Goal: Task Accomplishment & Management: Complete application form

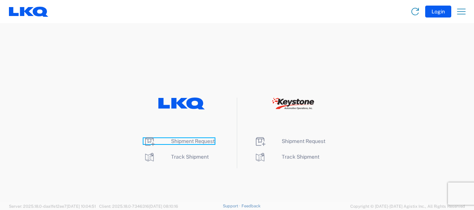
click at [184, 139] on span "Shipment Request" at bounding box center [193, 141] width 44 height 6
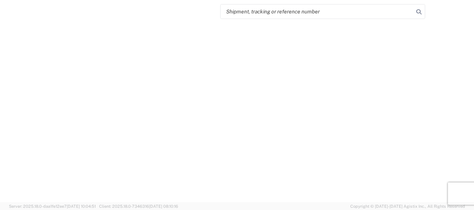
select select "FULL"
select select "LBS"
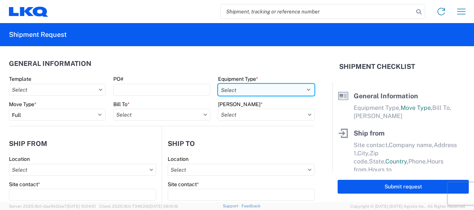
click at [294, 88] on select "Select 53’ Dry Van Flatbed Dropdeck (van) Lowboy (flatbed) Rail" at bounding box center [266, 90] width 97 height 12
select select "STDV"
click at [218, 84] on select "Select 53’ Dry Van Flatbed Dropdeck (van) Lowboy (flatbed) Rail" at bounding box center [266, 90] width 97 height 12
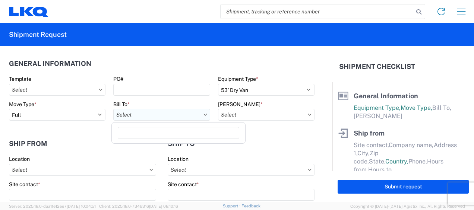
click at [175, 115] on input "Bill To *" at bounding box center [161, 115] width 97 height 12
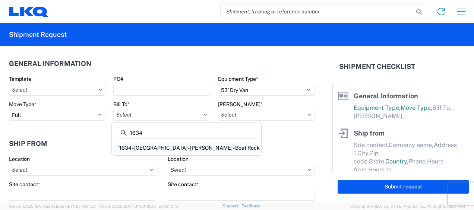
type input "1634"
click at [169, 147] on div "1634 - [GEOGRAPHIC_DATA] - [PERSON_NAME] - Boat Rock" at bounding box center [186, 148] width 146 height 12
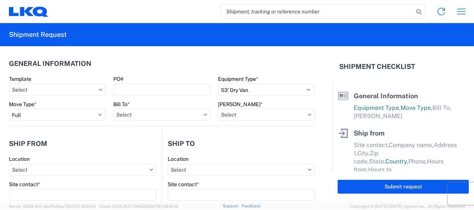
type input "1634 - [GEOGRAPHIC_DATA] - [PERSON_NAME] - Boat Rock"
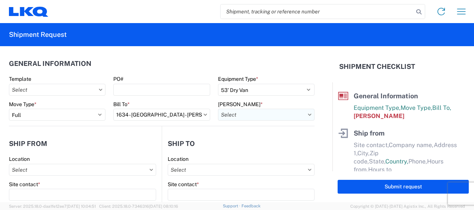
click at [294, 114] on input "[PERSON_NAME] *" at bounding box center [266, 115] width 97 height 12
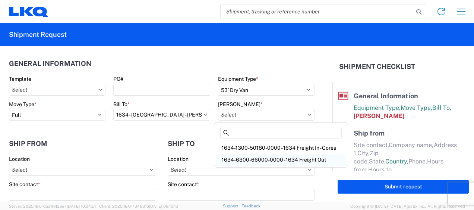
click at [293, 160] on div "1634-6300-66000-0000 - 1634 Freight Out" at bounding box center [281, 160] width 130 height 12
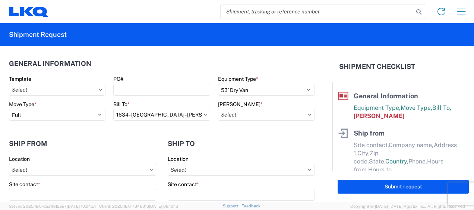
type input "1634-6300-66000-0000 - 1634 Freight Out"
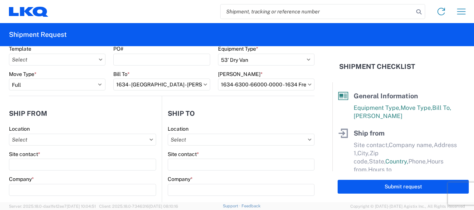
scroll to position [75, 0]
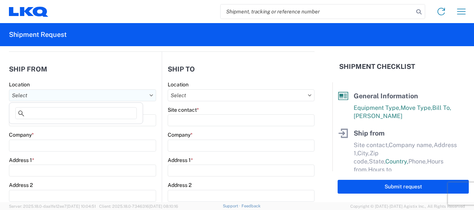
click at [68, 94] on input "Location" at bounding box center [82, 95] width 147 height 12
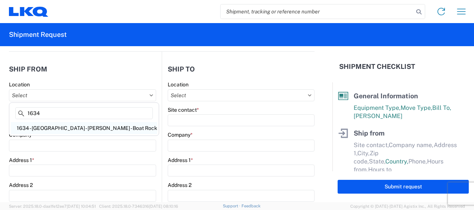
type input "1634"
click at [59, 125] on div "1634 - [GEOGRAPHIC_DATA] - [PERSON_NAME] - Boat Rock" at bounding box center [84, 128] width 146 height 12
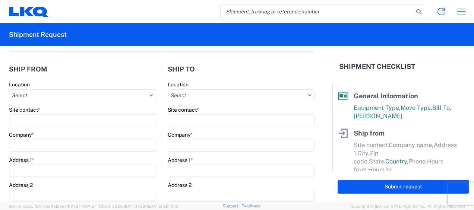
type input "1634 - [GEOGRAPHIC_DATA] - [PERSON_NAME] - Boat Rock"
type input "LKQ Corporation"
type input "[STREET_ADDRESS]"
type input "[GEOGRAPHIC_DATA]"
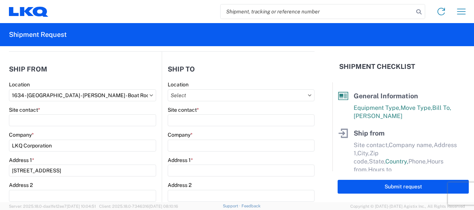
type input "30336"
select select "GA"
select select "US"
type input "[PHONE_NUMBER]"
type input "00:00"
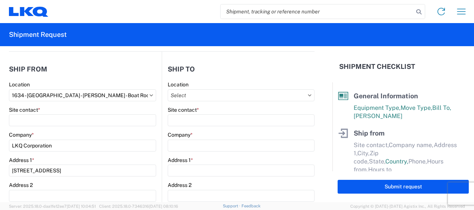
type input "00:00"
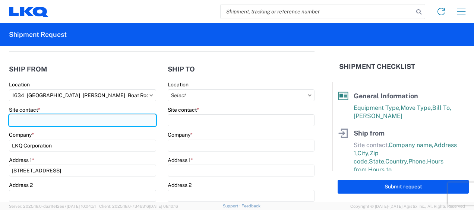
click at [30, 120] on input "Site contact *" at bounding box center [82, 120] width 147 height 12
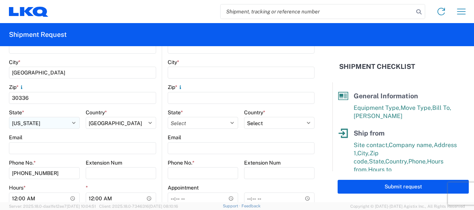
scroll to position [224, 0]
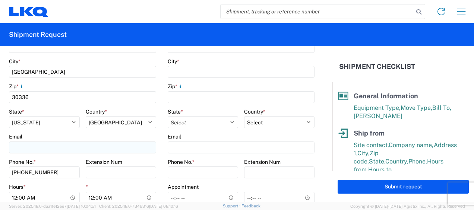
type input "[PERSON_NAME]"
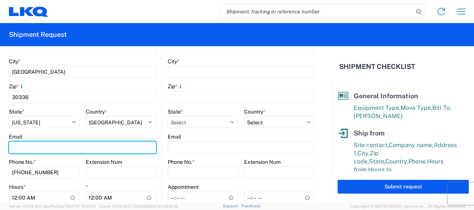
click at [35, 148] on input "Email" at bounding box center [82, 148] width 147 height 12
type input "[EMAIL_ADDRESS][DOMAIN_NAME]"
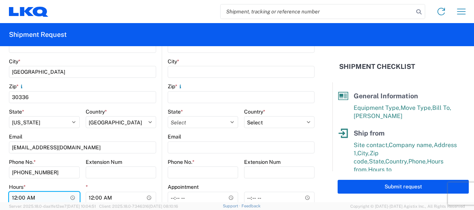
click at [15, 197] on input "00:00" at bounding box center [44, 198] width 71 height 12
type input "07:00"
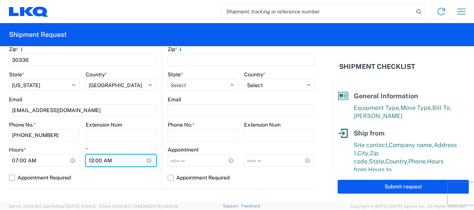
click at [89, 160] on input "00:00" at bounding box center [121, 161] width 71 height 12
type input "11:00"
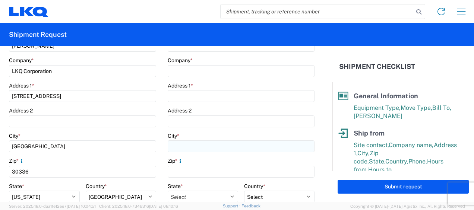
scroll to position [37, 0]
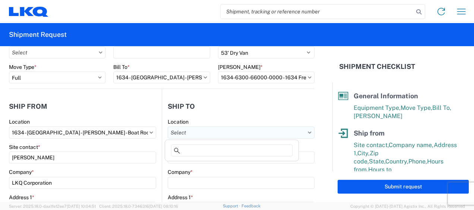
click at [284, 129] on input "Location" at bounding box center [241, 133] width 147 height 12
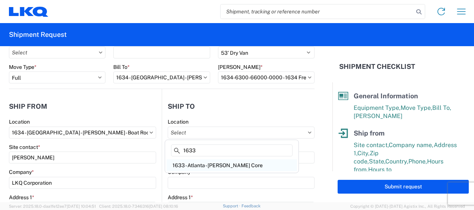
type input "1633"
click at [204, 162] on div "1633 - Atlanta - [PERSON_NAME] Core" at bounding box center [232, 166] width 130 height 12
type input "1633 - Atlanta - [PERSON_NAME] Core"
type input "LKQ Corporation"
type input "[STREET_ADDRESS][PERSON_NAME][PERSON_NAME]"
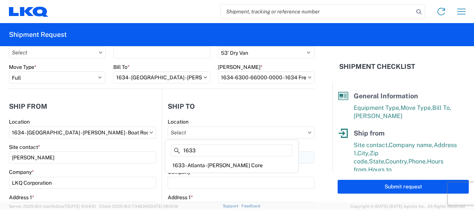
type input "[GEOGRAPHIC_DATA]"
type input "30336"
select select "US"
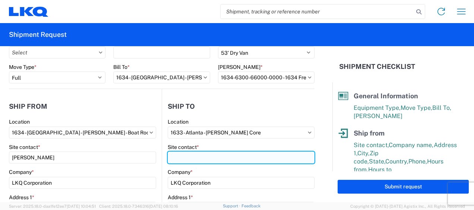
click at [176, 157] on input "Site contact *" at bounding box center [241, 158] width 147 height 12
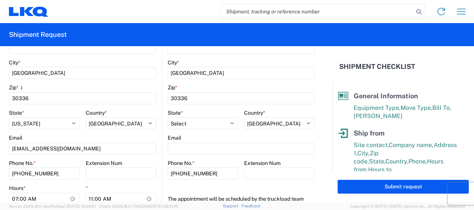
scroll to position [224, 0]
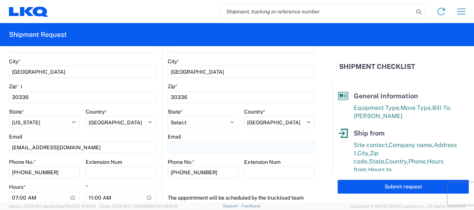
type input "[PERSON_NAME]"
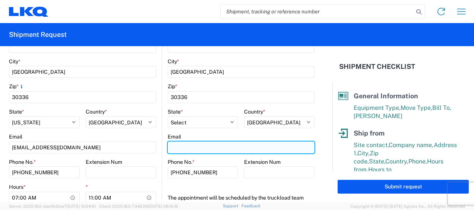
click at [180, 149] on input "Email" at bounding box center [241, 148] width 147 height 12
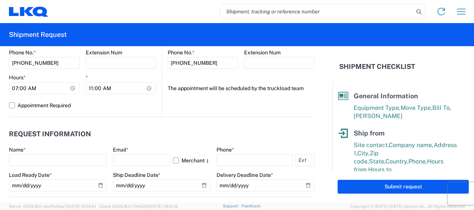
scroll to position [373, 0]
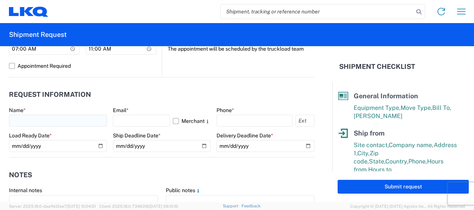
type input "[EMAIL_ADDRESS][DOMAIN_NAME]"
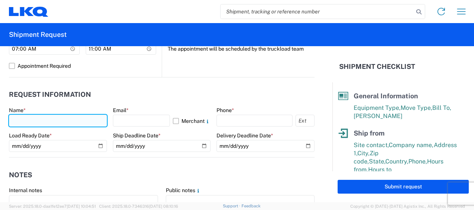
click at [38, 122] on input "text" at bounding box center [58, 121] width 98 height 12
type input "[PERSON_NAME]"
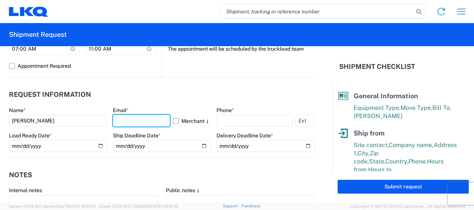
click at [151, 119] on input "text" at bounding box center [141, 121] width 57 height 12
type input "[EMAIL_ADDRESS][DOMAIN_NAME]"
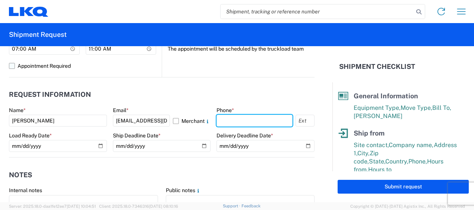
type input "6783998501"
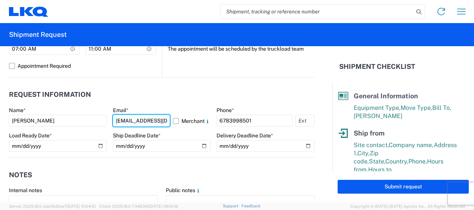
click at [133, 120] on input "[EMAIL_ADDRESS][DOMAIN_NAME]" at bounding box center [141, 121] width 57 height 12
type input "[EMAIL_ADDRESS][DOMAIN_NAME]"
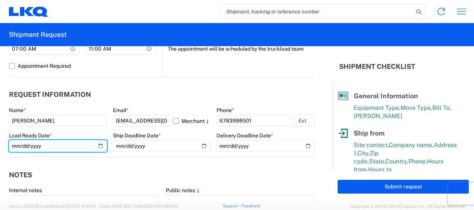
click at [18, 145] on input "date" at bounding box center [58, 146] width 98 height 12
type input "[DATE]"
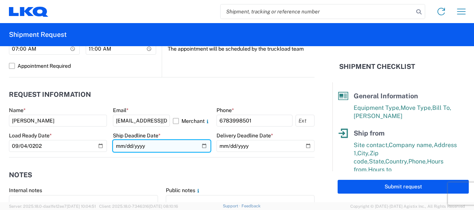
click at [117, 145] on input "date" at bounding box center [162, 146] width 98 height 12
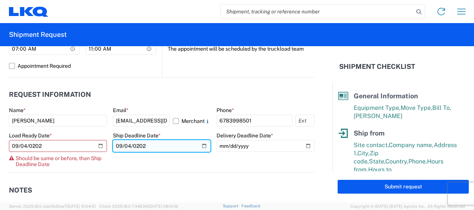
type input "[DATE]"
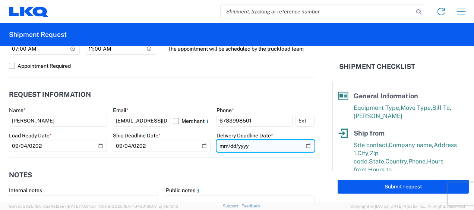
click at [221, 145] on input "date" at bounding box center [266, 146] width 98 height 12
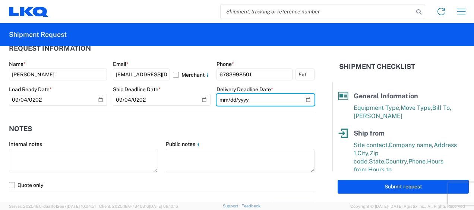
scroll to position [410, 0]
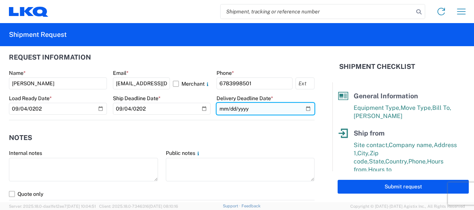
click at [229, 105] on input "[DATE]" at bounding box center [266, 109] width 98 height 12
type input "[DATE]"
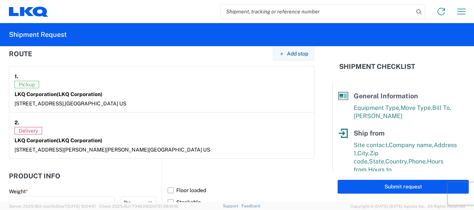
scroll to position [634, 0]
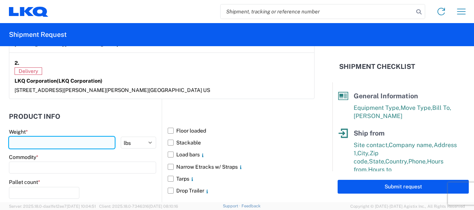
click at [44, 142] on input "number" at bounding box center [62, 143] width 106 height 12
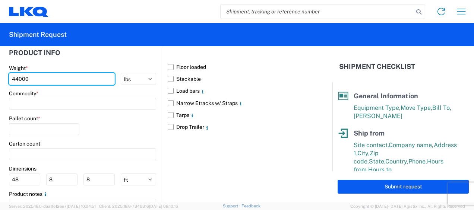
scroll to position [708, 0]
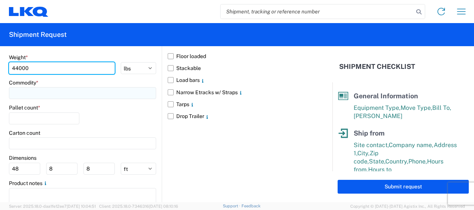
type input "44000"
click at [56, 92] on input at bounding box center [82, 93] width 147 height 12
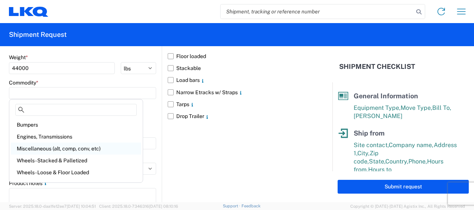
click at [61, 148] on div "Miscellaneous (alt, comp, conv, etc)" at bounding box center [76, 149] width 130 height 12
type input "Miscellaneous (alt, comp, conv, etc)"
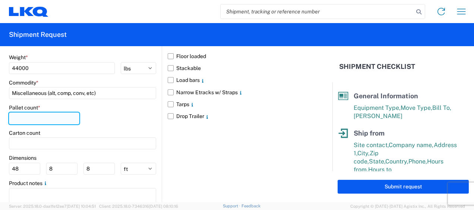
click at [42, 115] on input "number" at bounding box center [44, 119] width 70 height 12
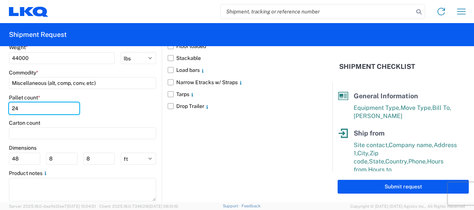
scroll to position [735, 0]
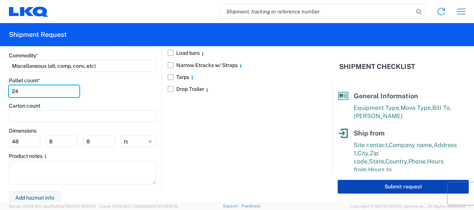
type input "24"
click at [406, 186] on button "Submit request" at bounding box center [403, 187] width 131 height 14
select select "US"
